Goal: Information Seeking & Learning: Learn about a topic

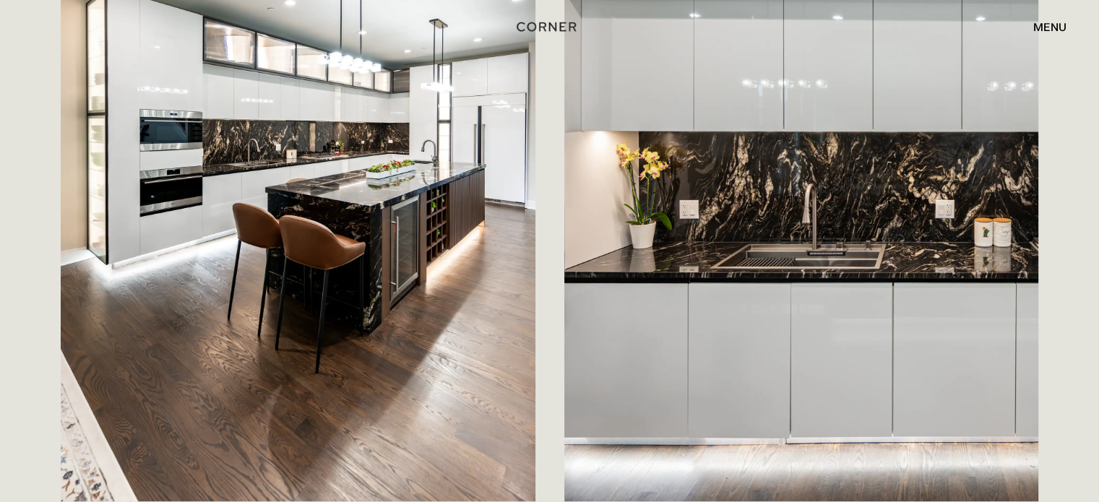
scroll to position [385, 0]
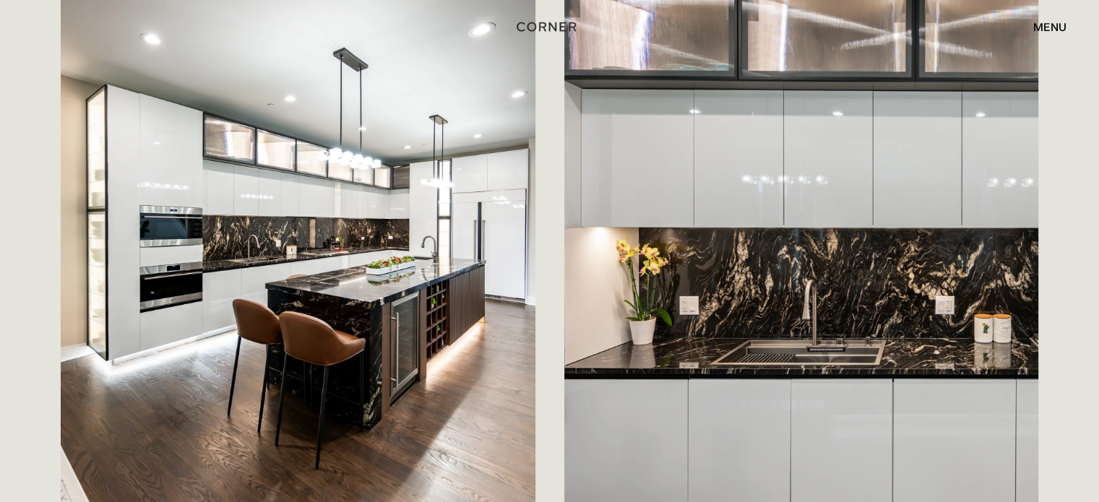
click at [1035, 318] on img at bounding box center [801, 243] width 475 height 712
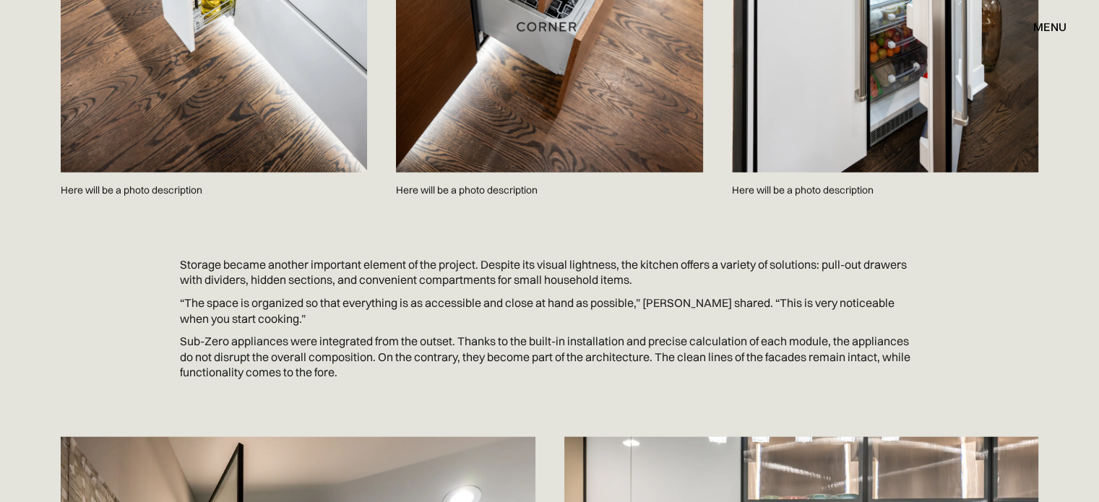
scroll to position [3317, 0]
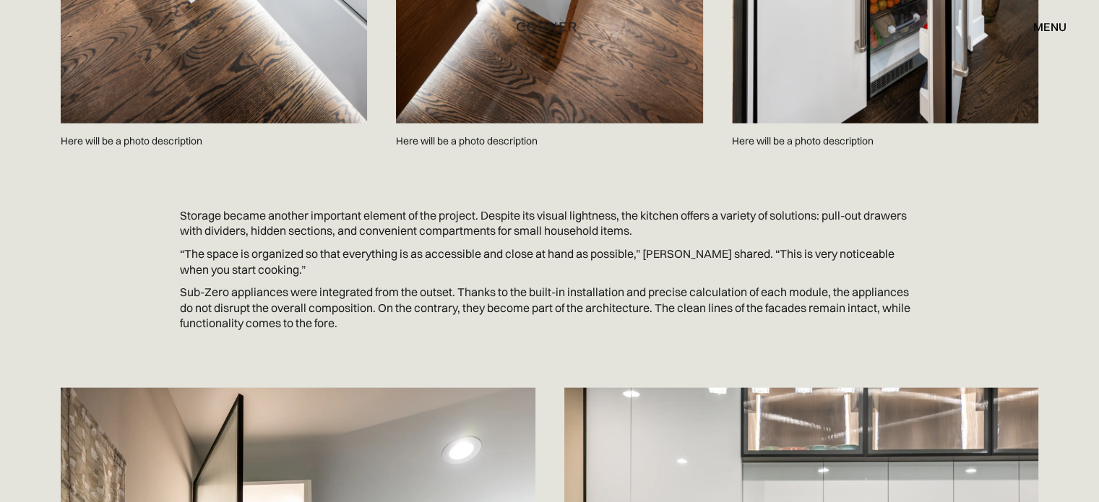
click at [211, 246] on p "“The space is organized so that everything is as accessible and close at hand a…" at bounding box center [550, 261] width 740 height 31
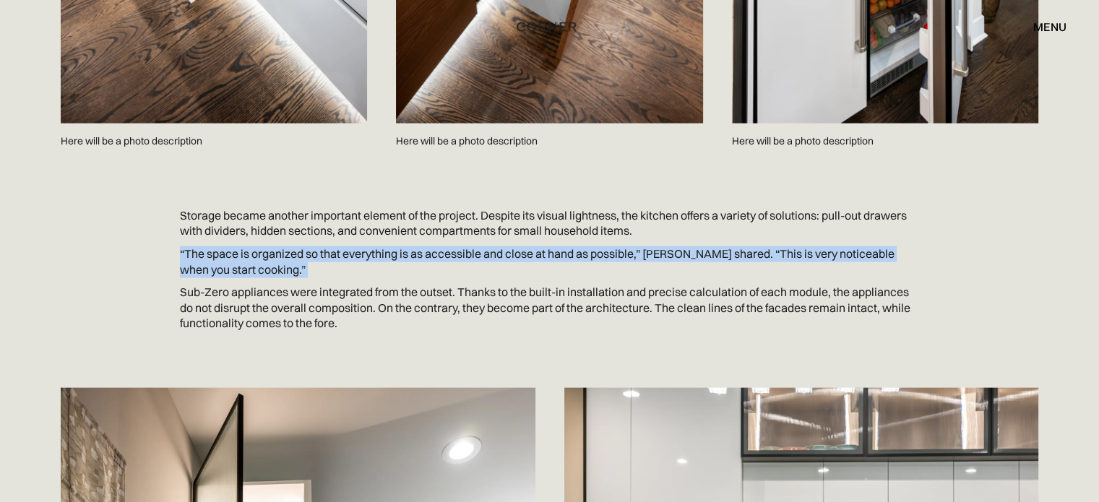
click at [211, 246] on p "“The space is organized so that everything is as accessible and close at hand a…" at bounding box center [550, 261] width 740 height 31
copy p "“The space is organized so that everything is as accessible and close at hand a…"
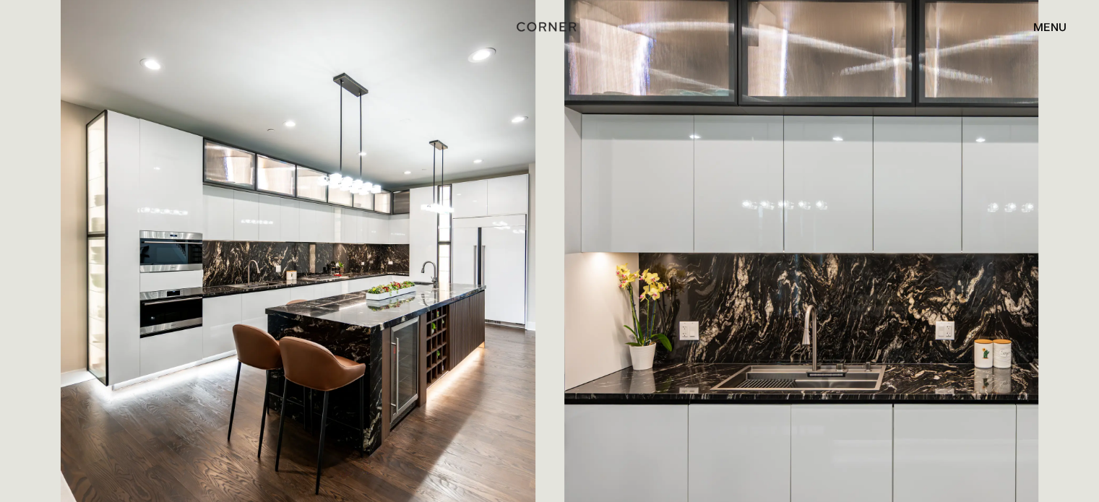
scroll to position [0, 0]
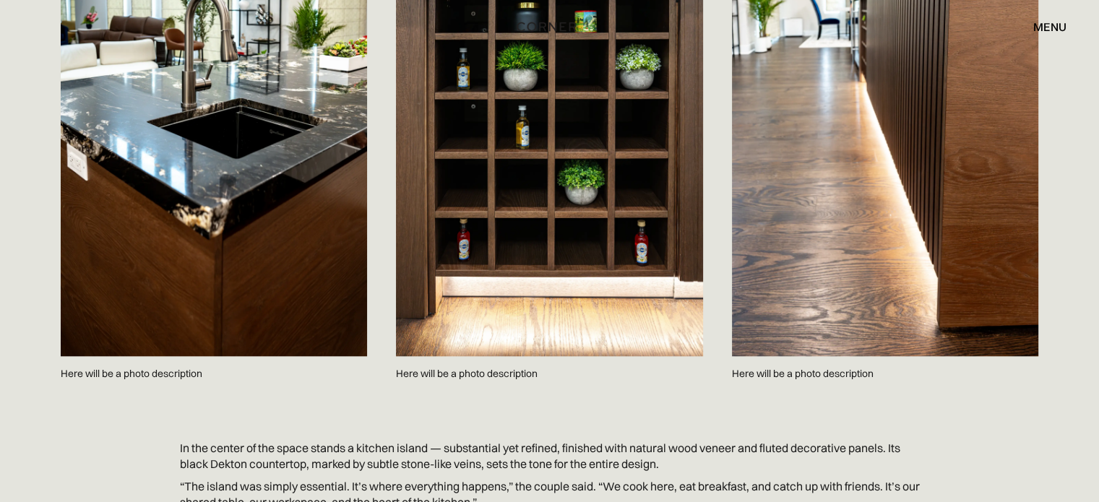
scroll to position [1424, 0]
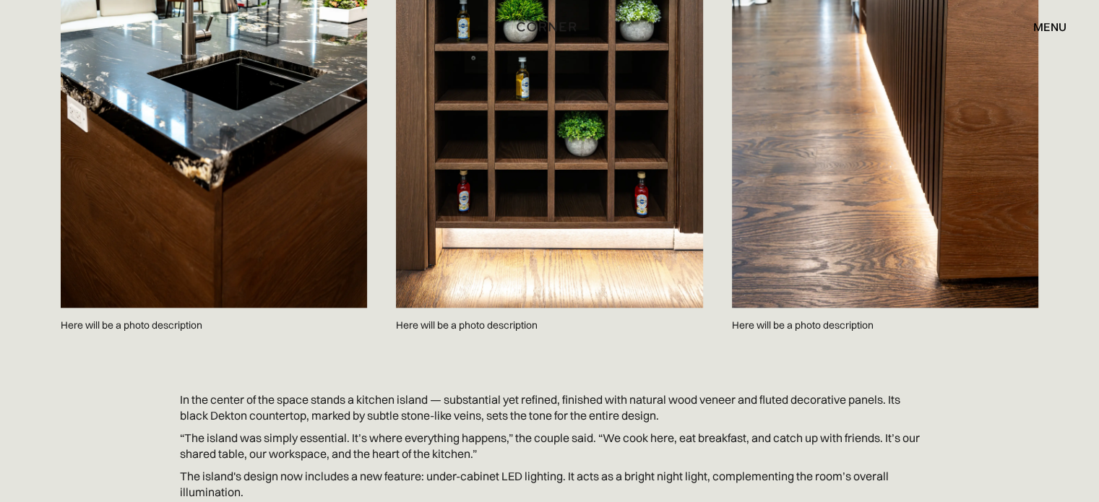
click at [872, 358] on section "In the center of the space stands a kitchen island — substantial yet refined, f…" at bounding box center [549, 450] width 1007 height 185
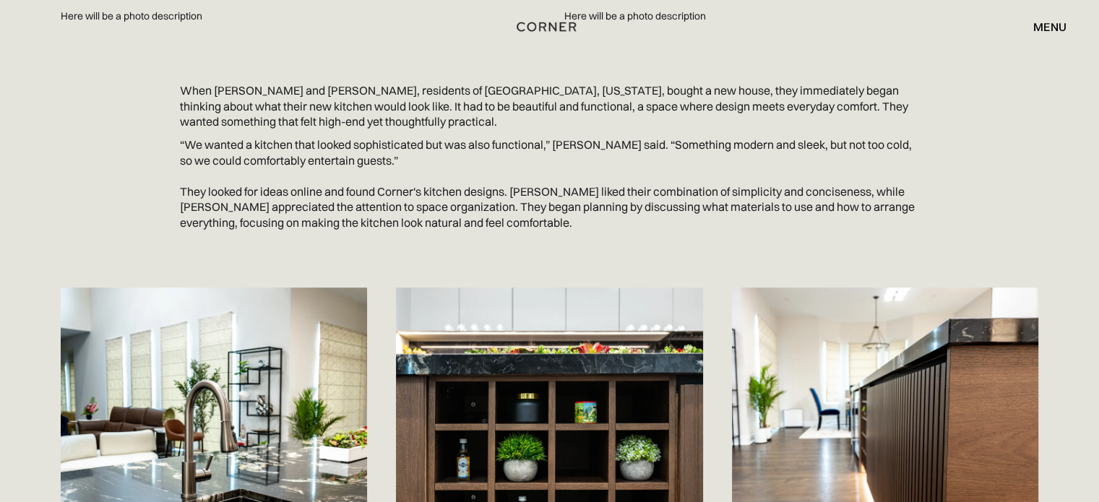
scroll to position [399, 0]
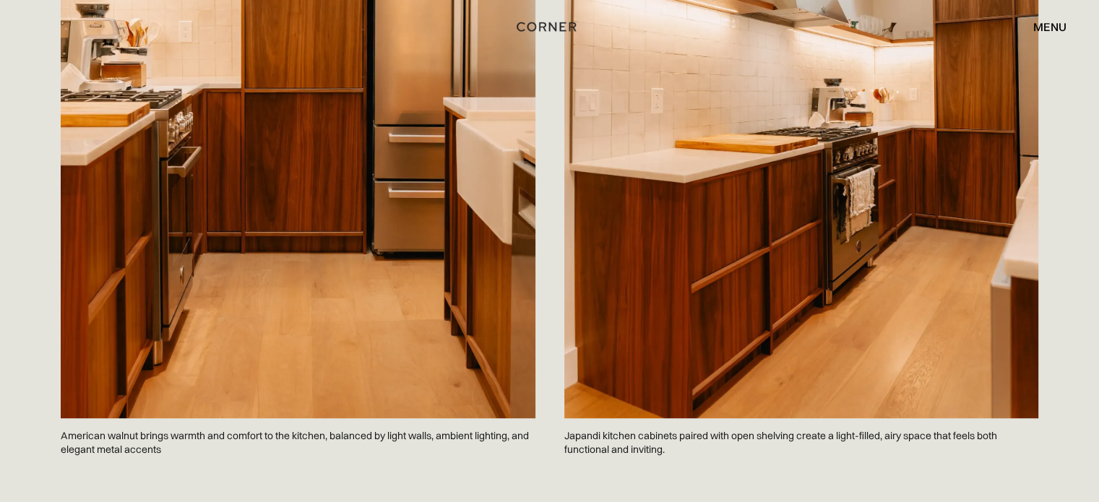
scroll to position [770, 0]
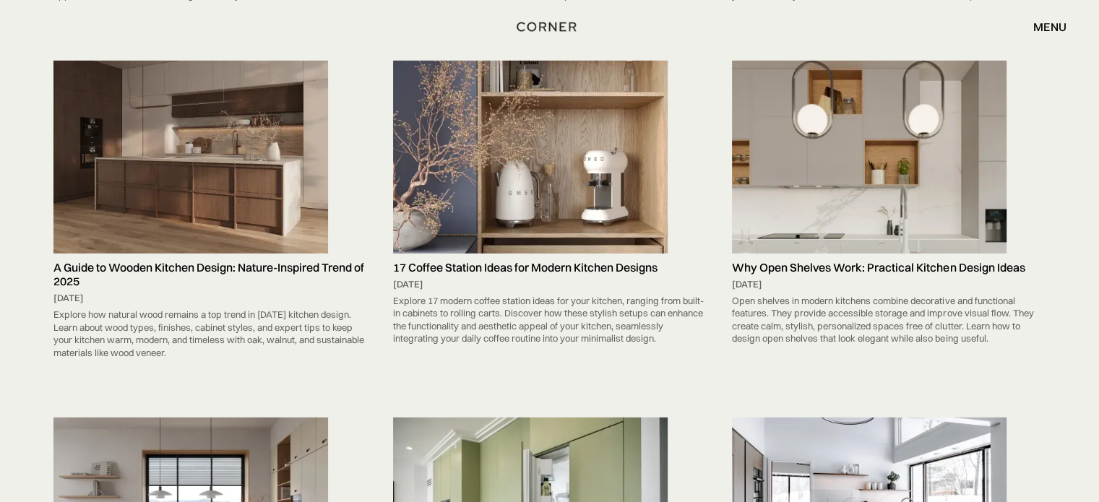
scroll to position [4358, 0]
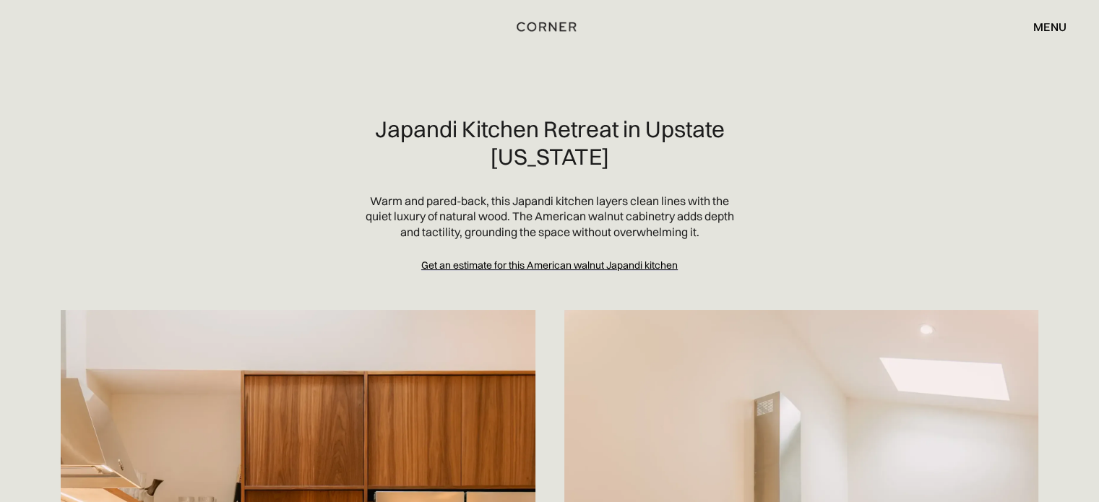
click at [523, 205] on p "Warm and pared-back, this Japandi kitchen layers clean lines with the quiet lux…" at bounding box center [550, 217] width 370 height 47
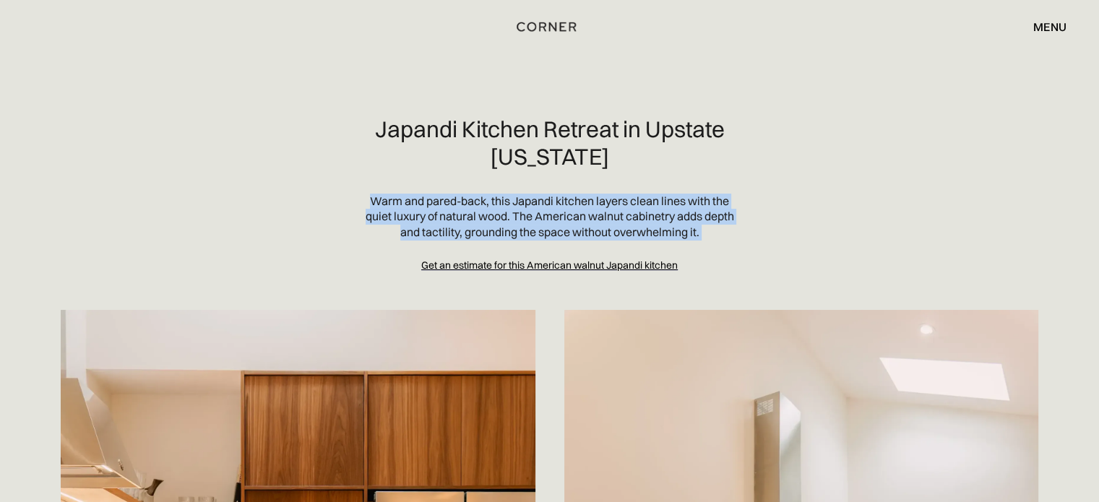
click at [523, 205] on p "Warm and pared-back, this Japandi kitchen layers clean lines with the quiet lux…" at bounding box center [550, 217] width 370 height 47
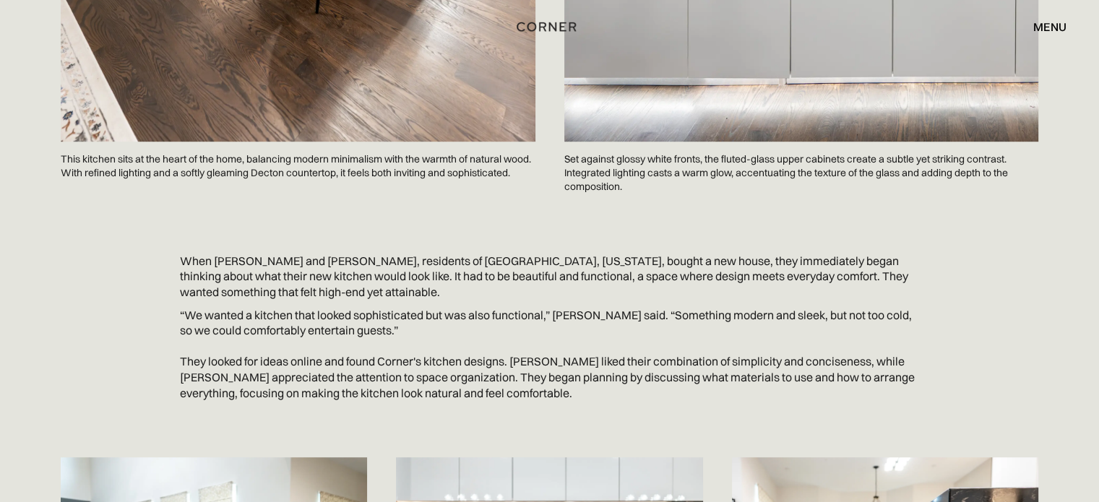
scroll to position [934, 0]
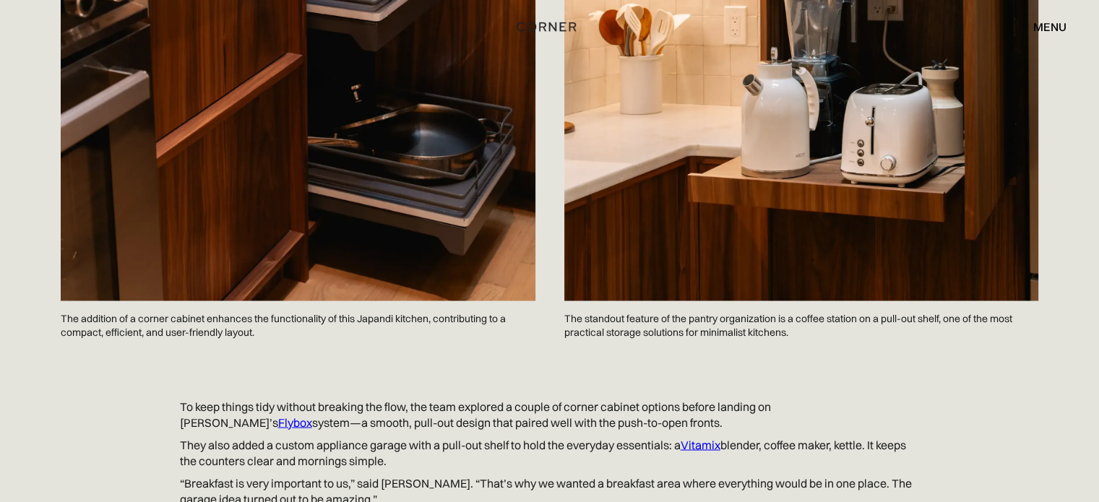
scroll to position [2461, 0]
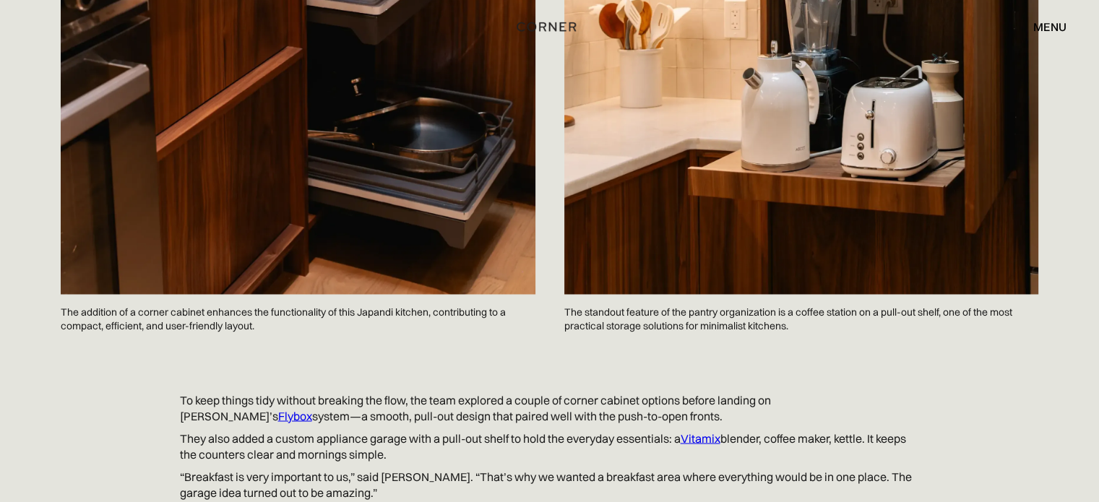
click at [687, 296] on p "The standout feature of the pantry organization is a coffee station on a pull-o…" at bounding box center [801, 318] width 475 height 49
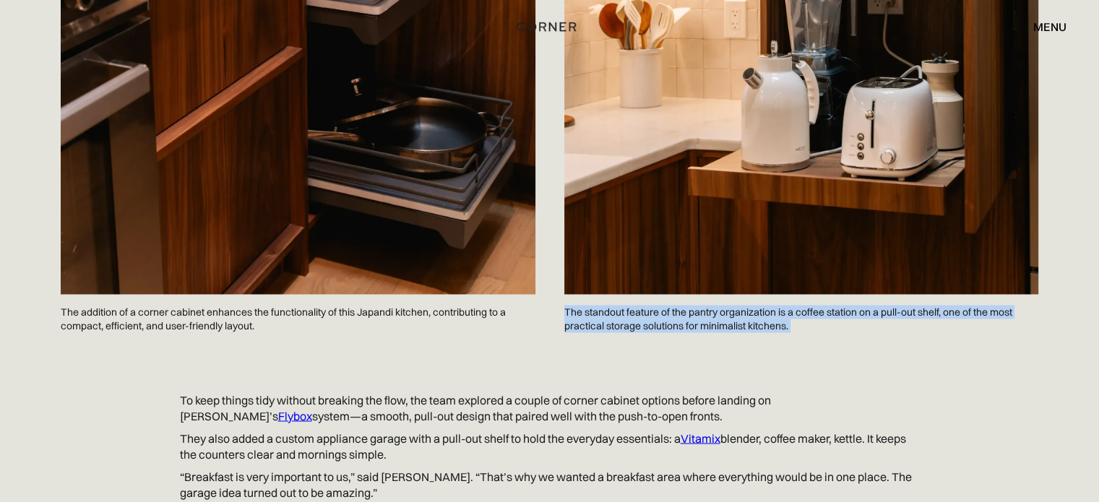
click at [687, 296] on p "The standout feature of the pantry organization is a coffee station on a pull-o…" at bounding box center [801, 318] width 475 height 49
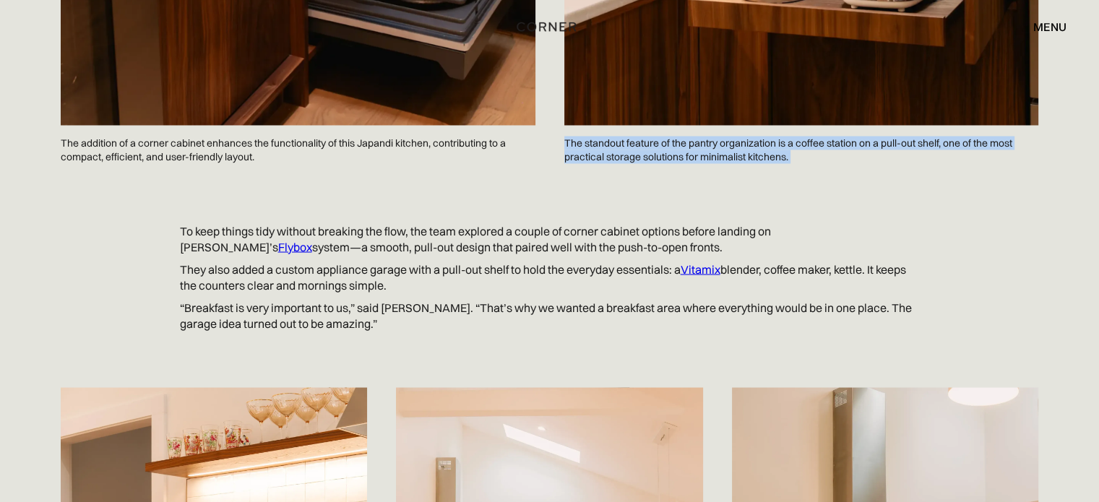
scroll to position [2474, 0]
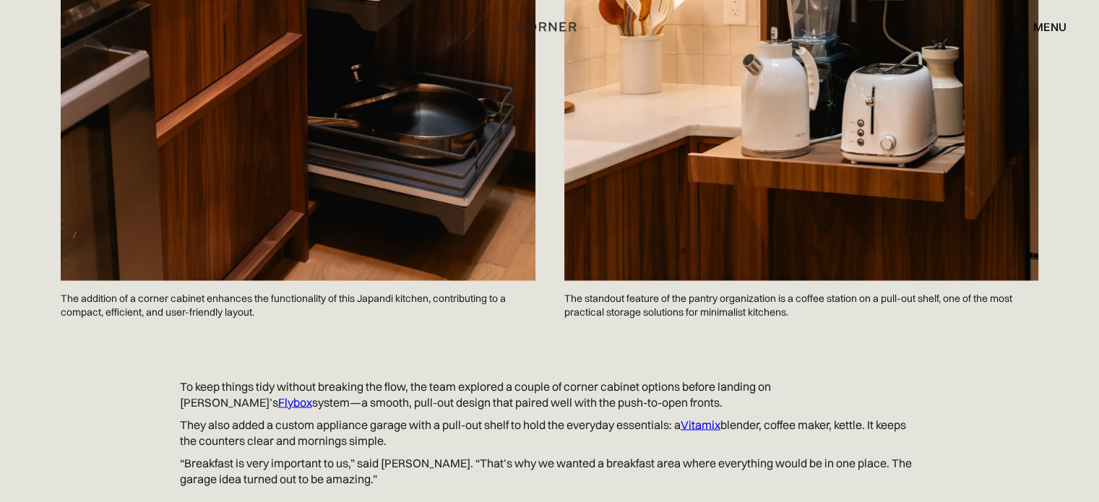
click at [179, 290] on p "The addition of a corner cabinet enhances the functionality of this Japandi kit…" at bounding box center [298, 304] width 475 height 49
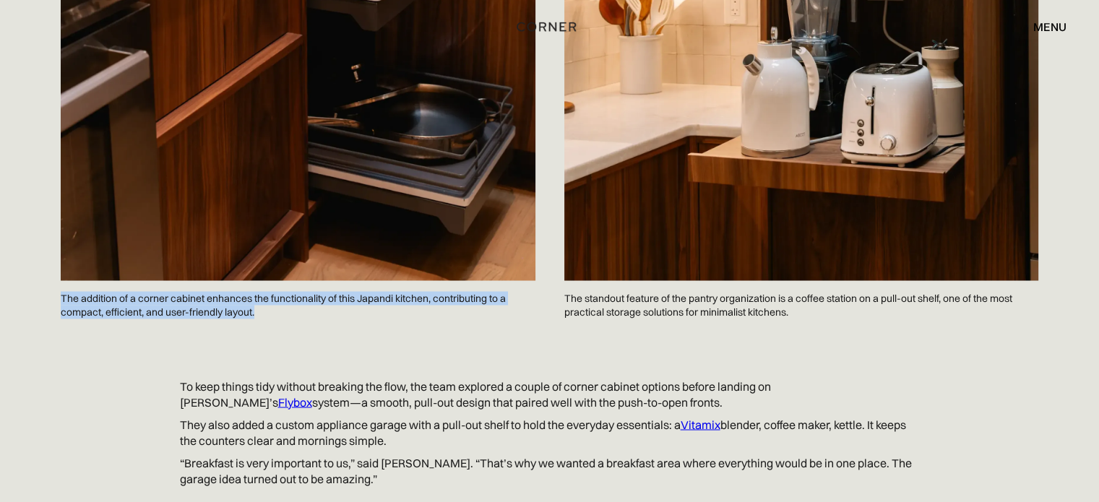
click at [179, 290] on p "The addition of a corner cabinet enhances the functionality of this Japandi kit…" at bounding box center [298, 304] width 475 height 49
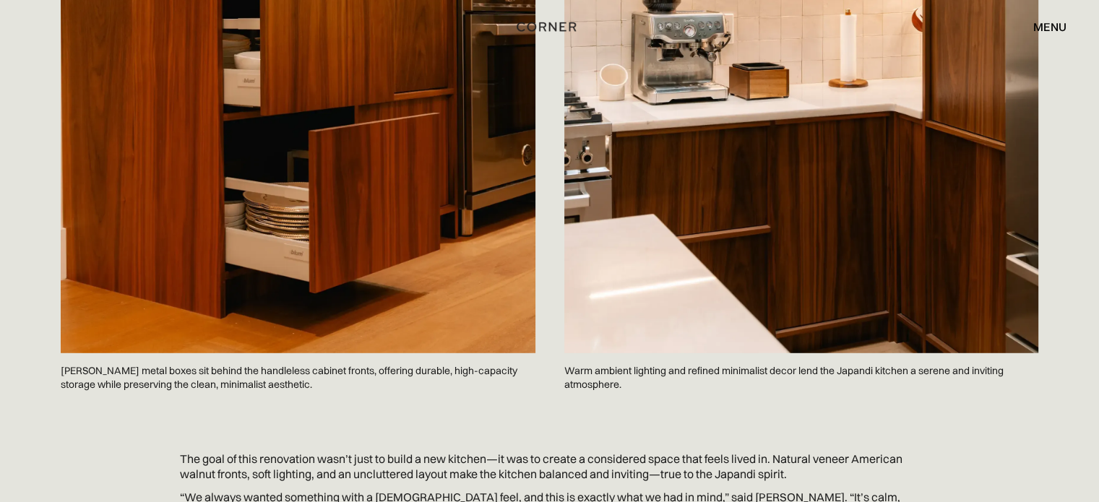
scroll to position [4074, 0]
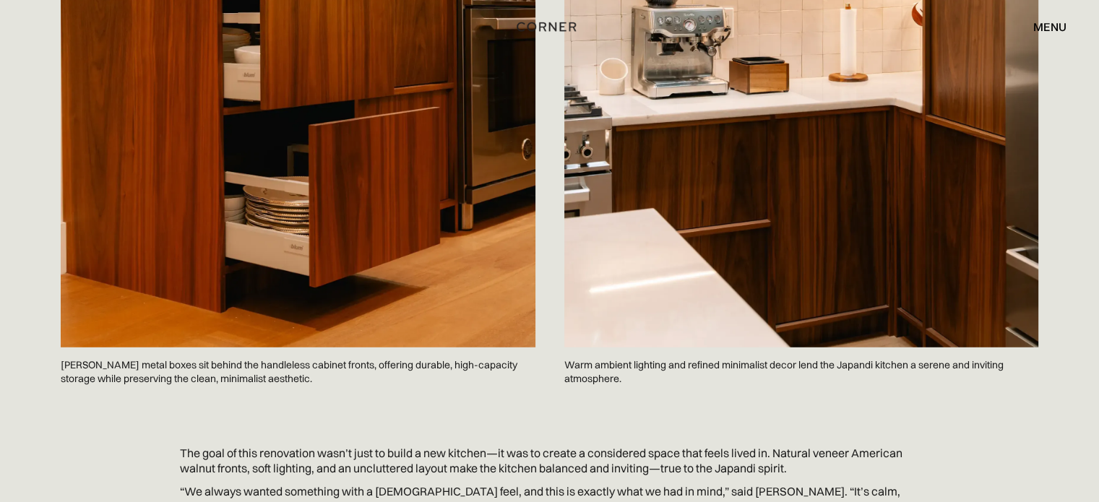
click at [187, 348] on p "Blum metal boxes sit behind the handleless cabinet fronts, offering durable, hi…" at bounding box center [298, 372] width 475 height 49
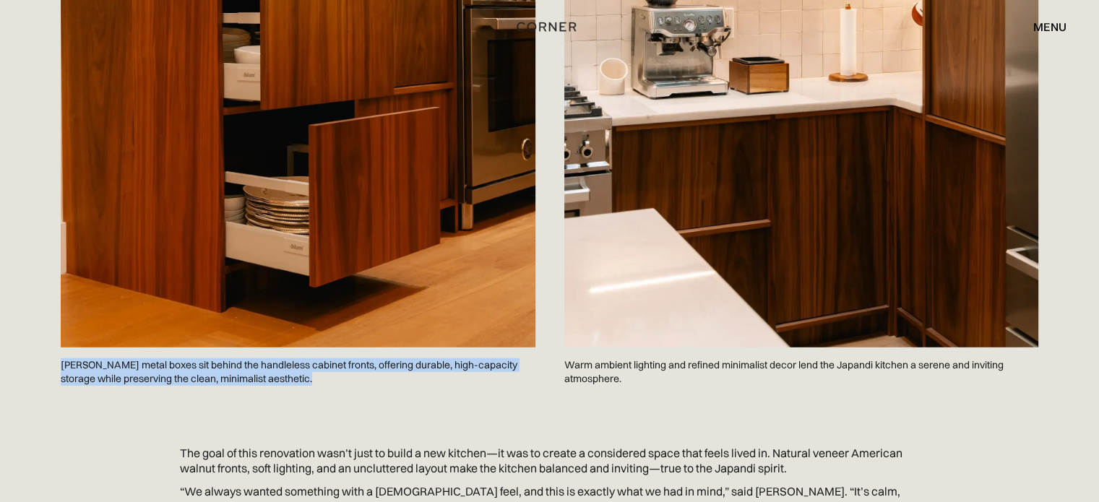
click at [187, 348] on p "Blum metal boxes sit behind the handleless cabinet fronts, offering durable, hi…" at bounding box center [298, 372] width 475 height 49
copy p "Blum metal boxes sit behind the handleless cabinet fronts, offering durable, hi…"
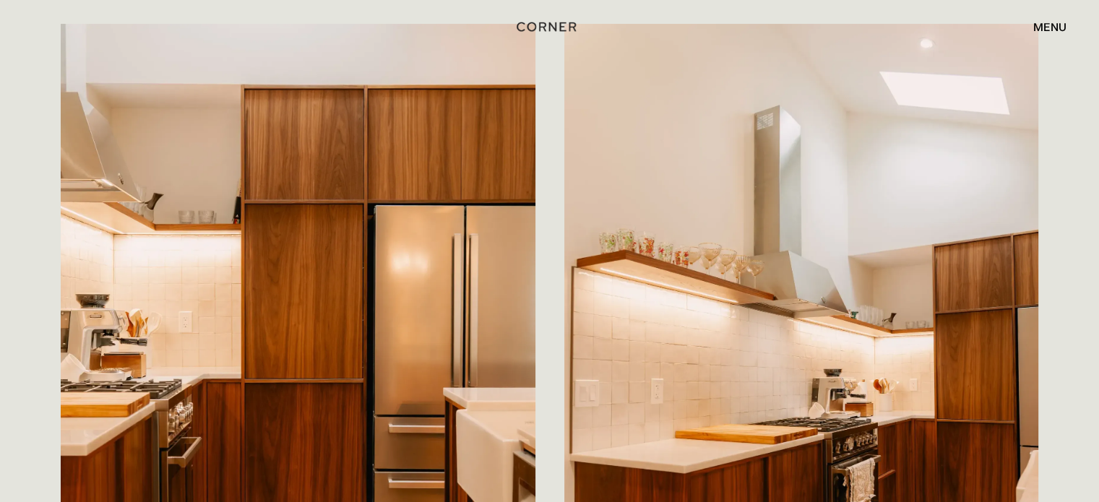
scroll to position [0, 0]
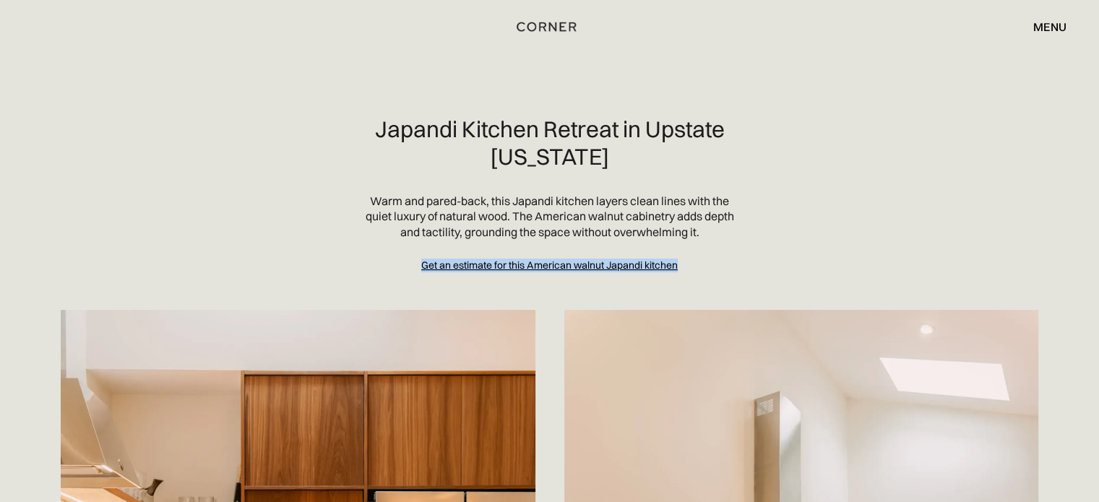
drag, startPoint x: 413, startPoint y: 262, endPoint x: 709, endPoint y: 264, distance: 295.6
click at [709, 264] on div "Get an estimate for this American walnut Japandi kitchen" at bounding box center [550, 266] width 370 height 14
copy div "Get an estimate for this American walnut Japandi kitchen"
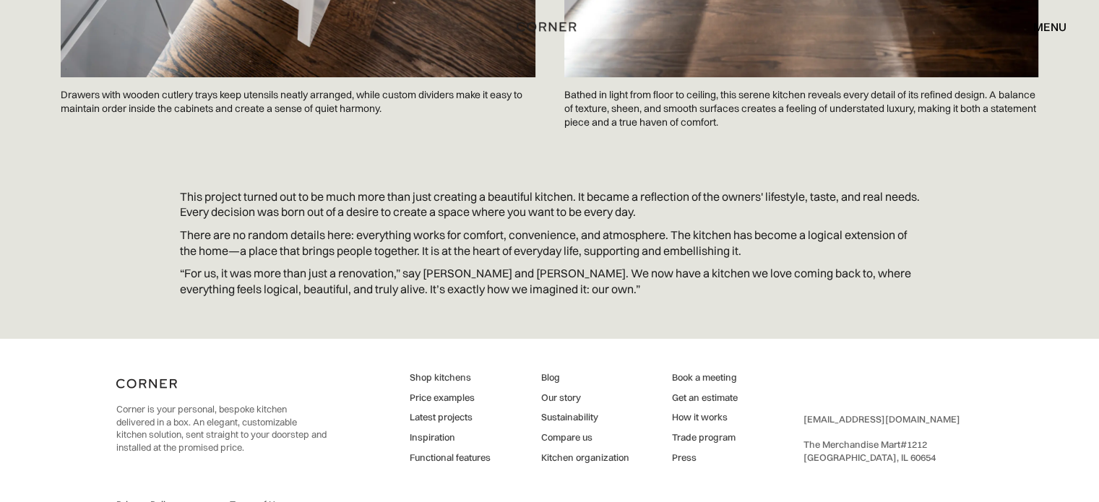
scroll to position [5484, 0]
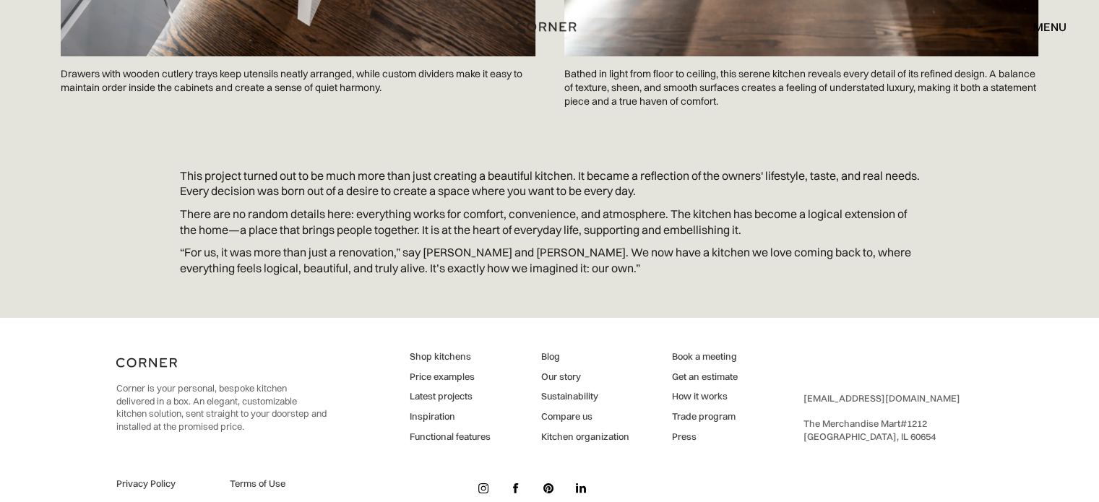
click at [900, 245] on p "“For us, it was more than just a renovation,” say [PERSON_NAME] and [PERSON_NAM…" at bounding box center [550, 260] width 740 height 31
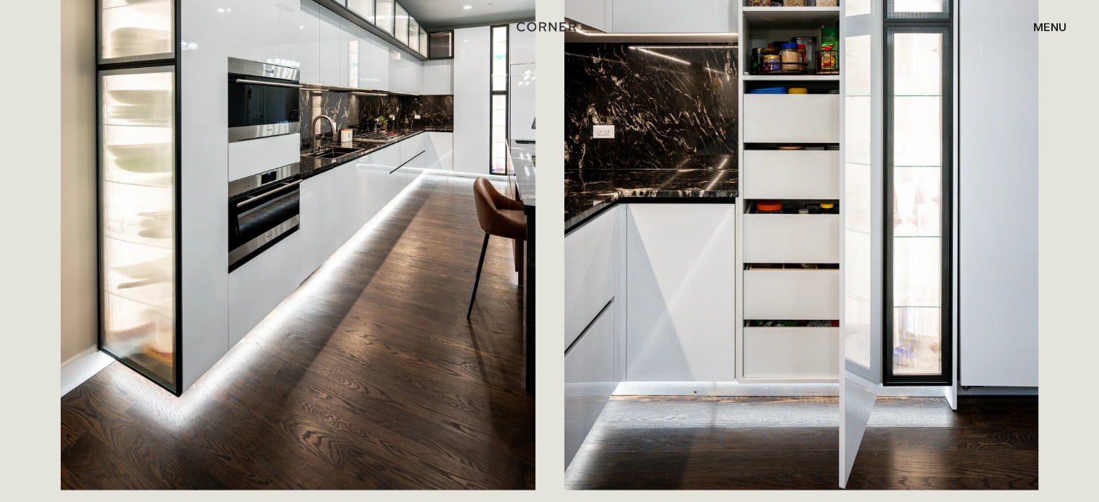
scroll to position [2304, 0]
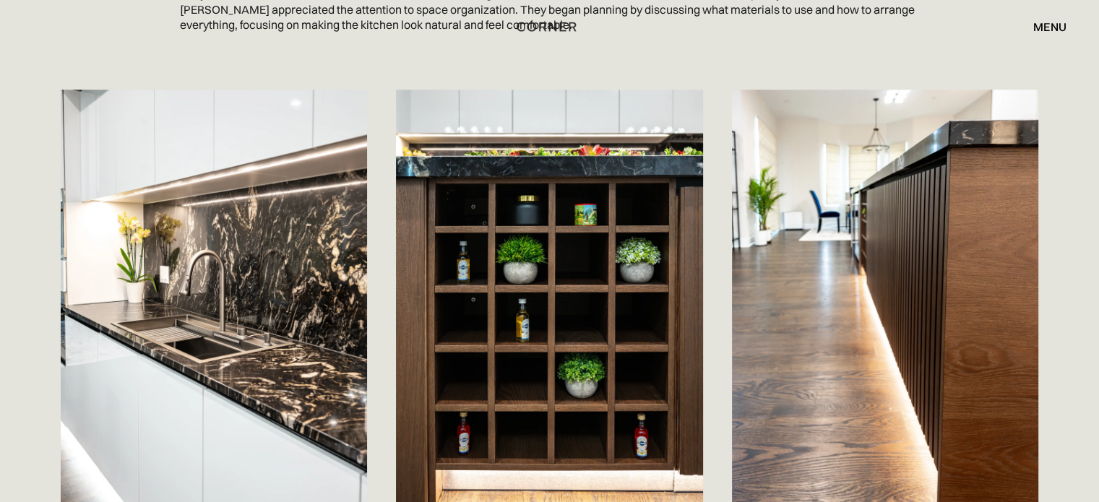
scroll to position [1377, 0]
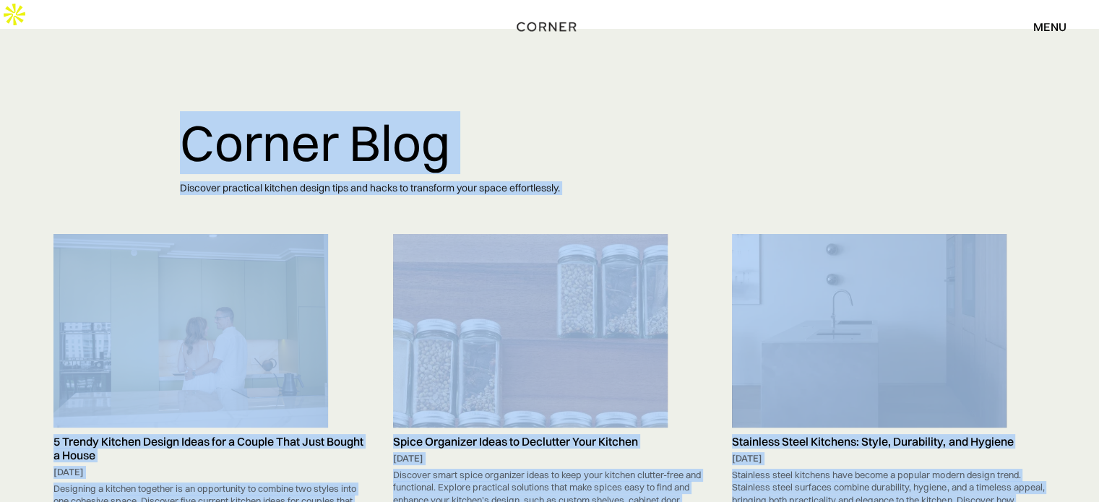
click at [223, 265] on img at bounding box center [190, 330] width 275 height 193
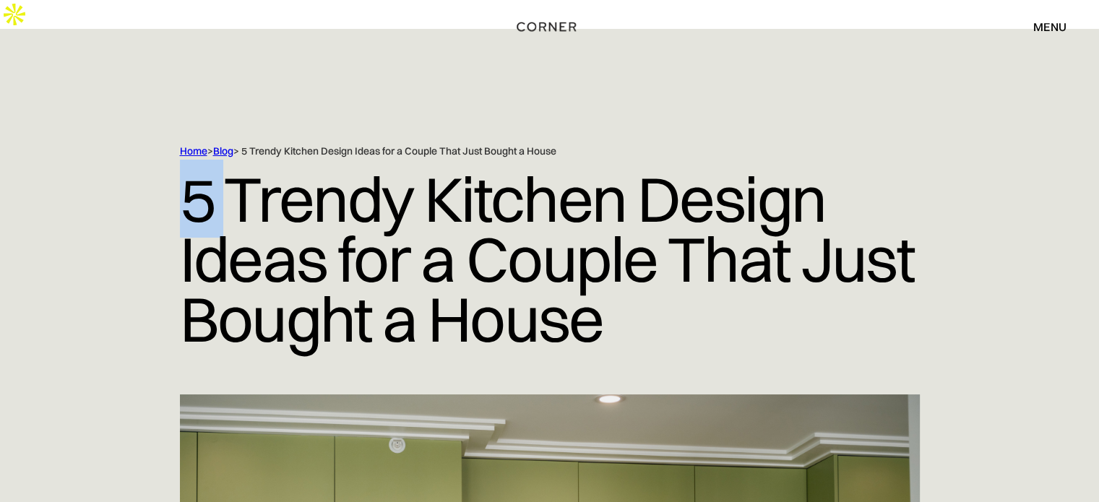
drag, startPoint x: 153, startPoint y: 151, endPoint x: 256, endPoint y: 170, distance: 104.3
click at [241, 181] on div "Home > Blog > 5 Trendy Kitchen Design Ideas for a Couple That Just Bought a Hou…" at bounding box center [549, 270] width 925 height 250
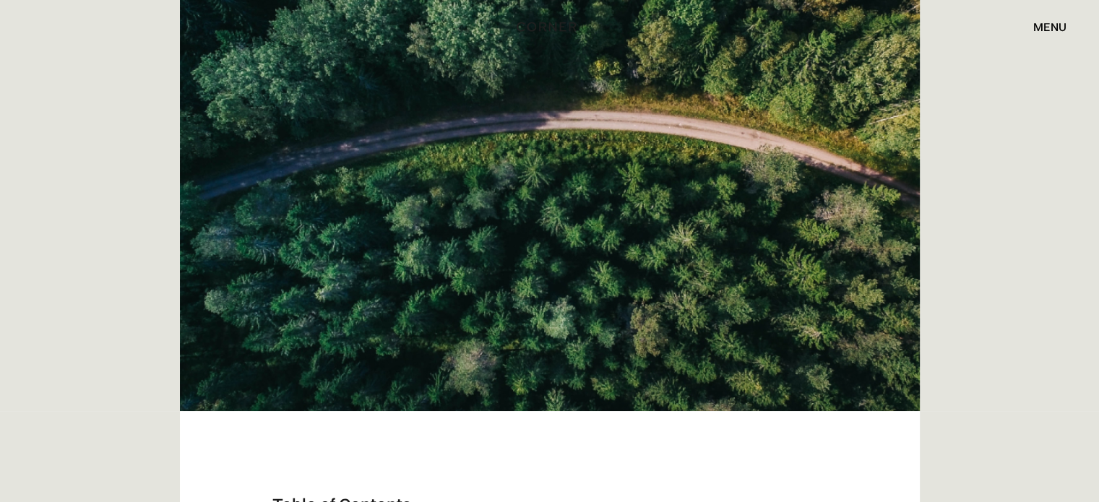
scroll to position [481, 0]
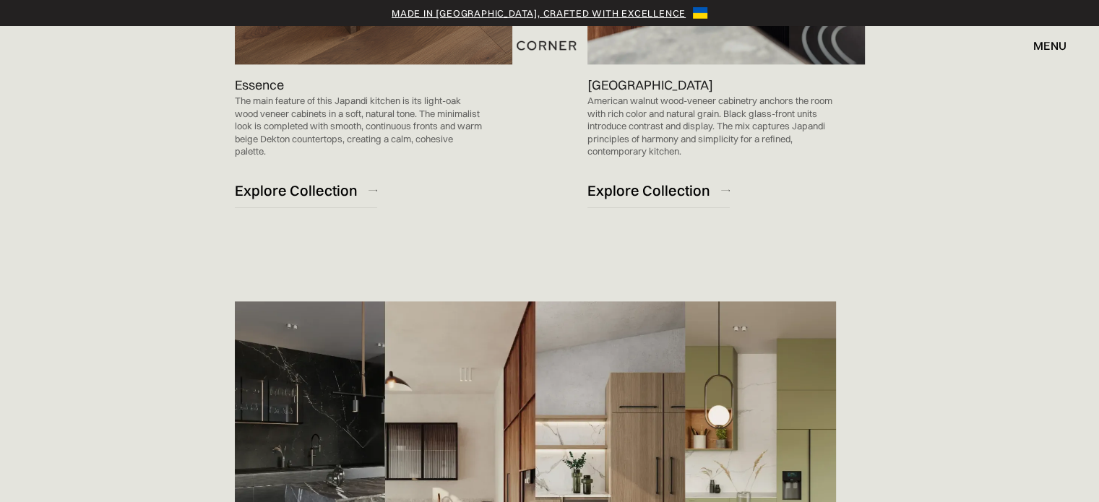
scroll to position [2023, 0]
